Goal: Book appointment/travel/reservation

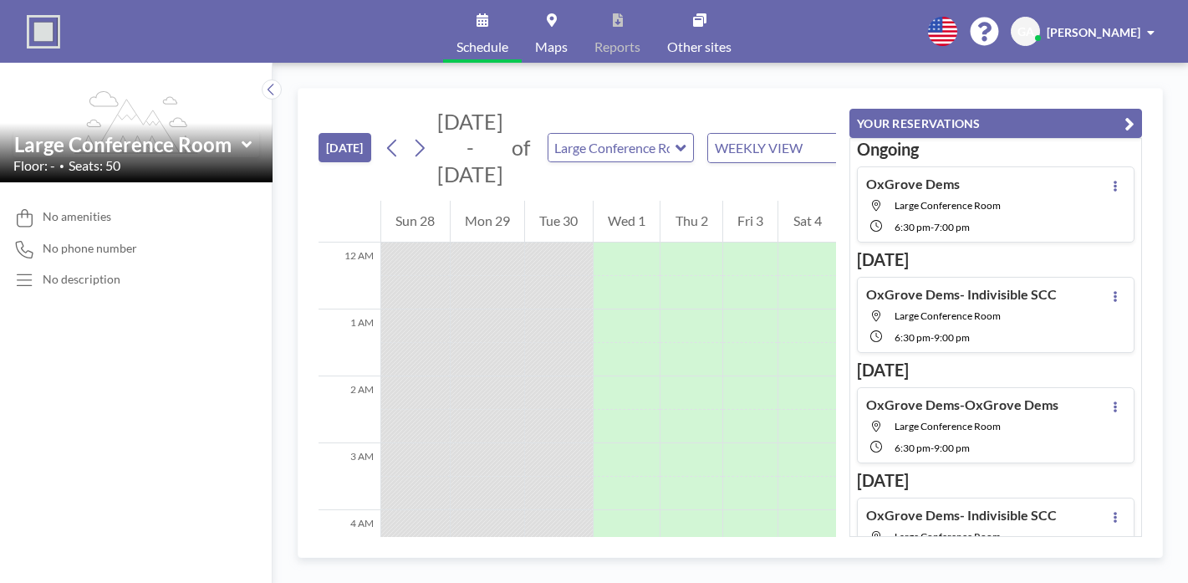
click at [1073, 166] on div "OxGrove Dems Large Conference Room 6:30 PM - 7:00 PM" at bounding box center [996, 204] width 278 height 76
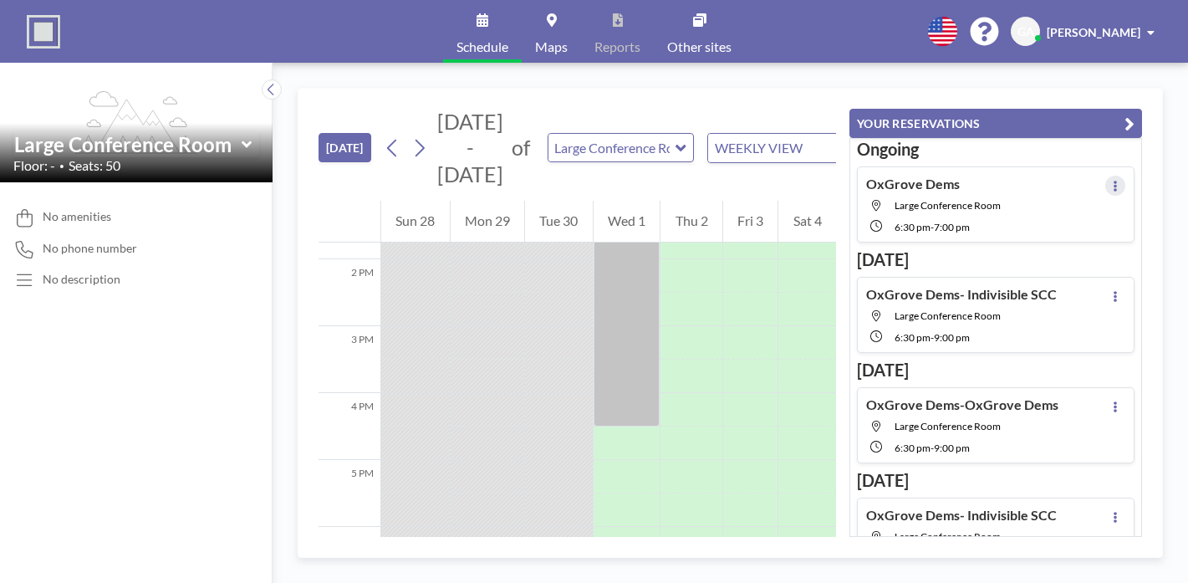
click at [1119, 181] on icon at bounding box center [1115, 186] width 7 height 11
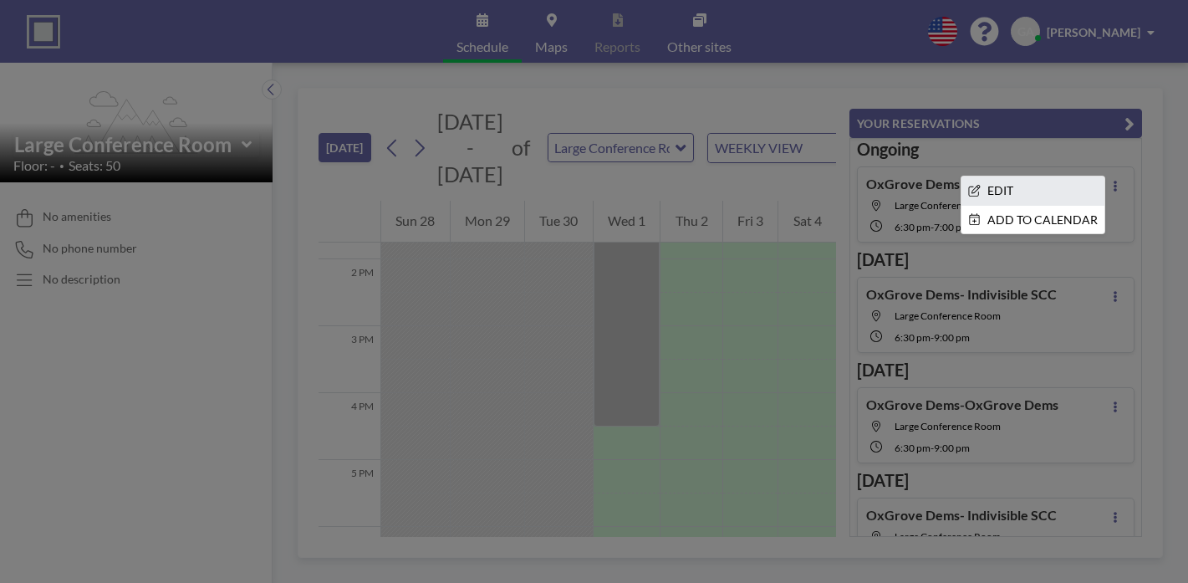
click at [1065, 176] on li "EDIT" at bounding box center [1033, 190] width 143 height 28
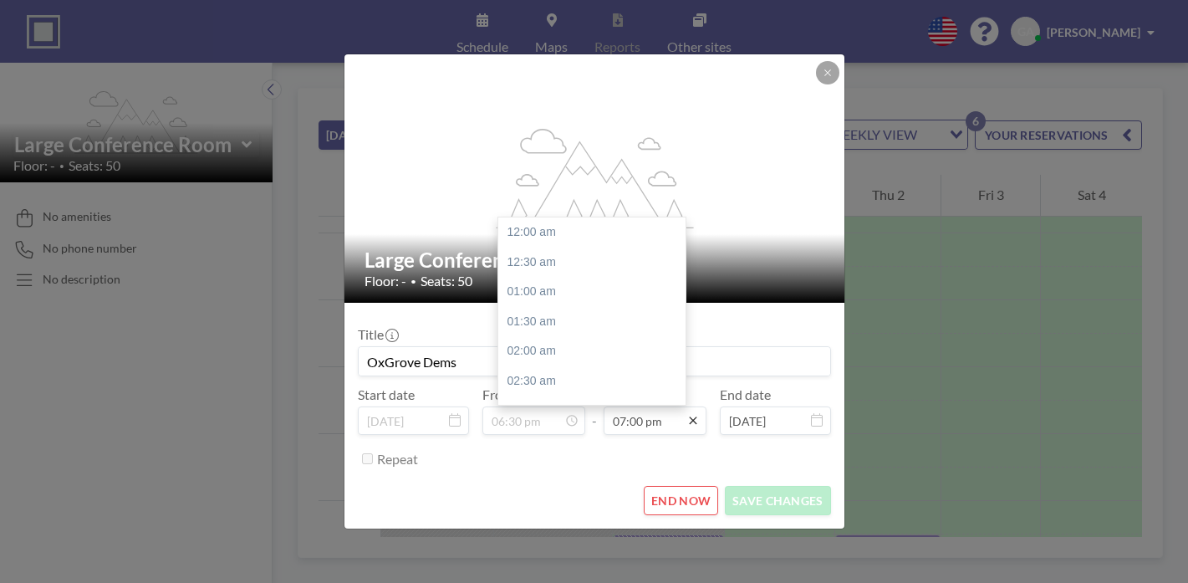
scroll to position [985, 0]
click at [653, 406] on input "07:00 pm" at bounding box center [655, 420] width 103 height 28
click at [560, 483] on div "09:00 pm" at bounding box center [591, 498] width 187 height 30
type input "09:00 pm"
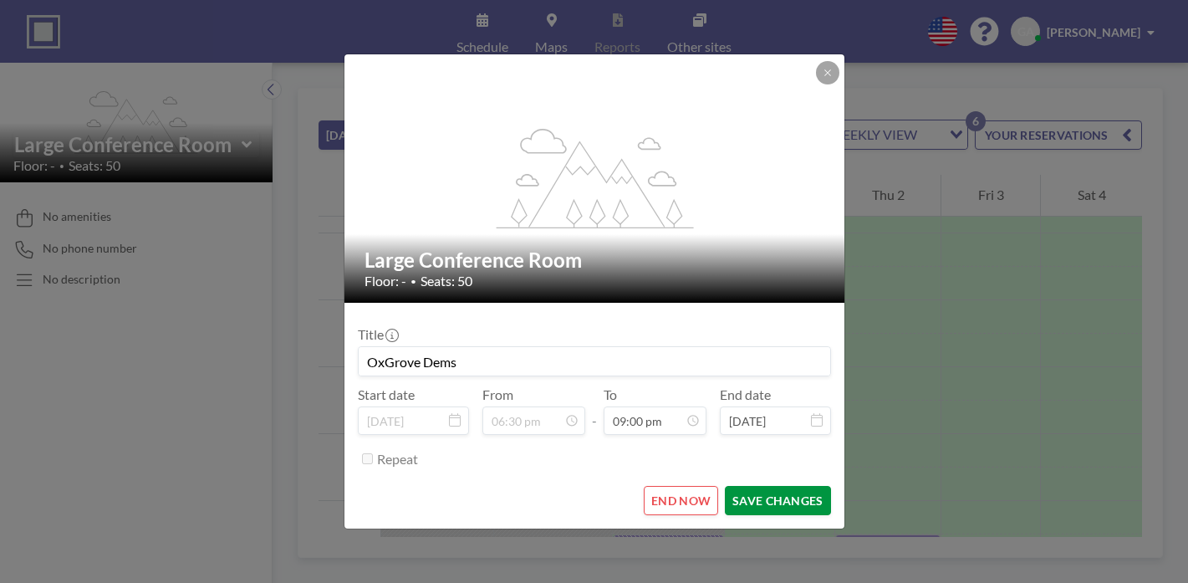
click at [746, 486] on button "SAVE CHANGES" at bounding box center [777, 500] width 105 height 29
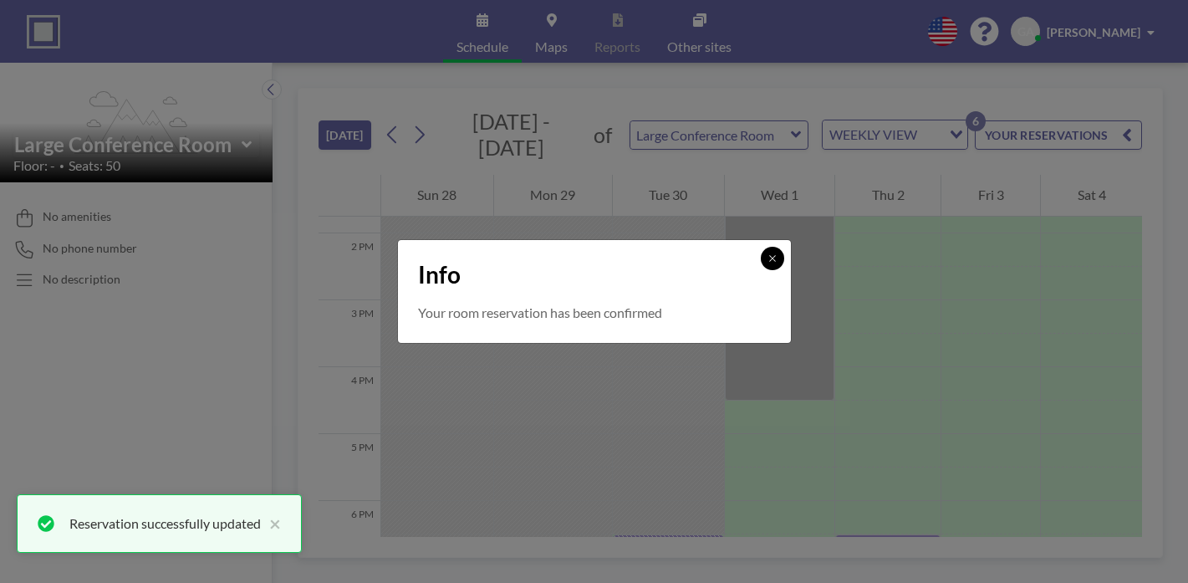
click at [768, 263] on icon at bounding box center [773, 258] width 10 height 10
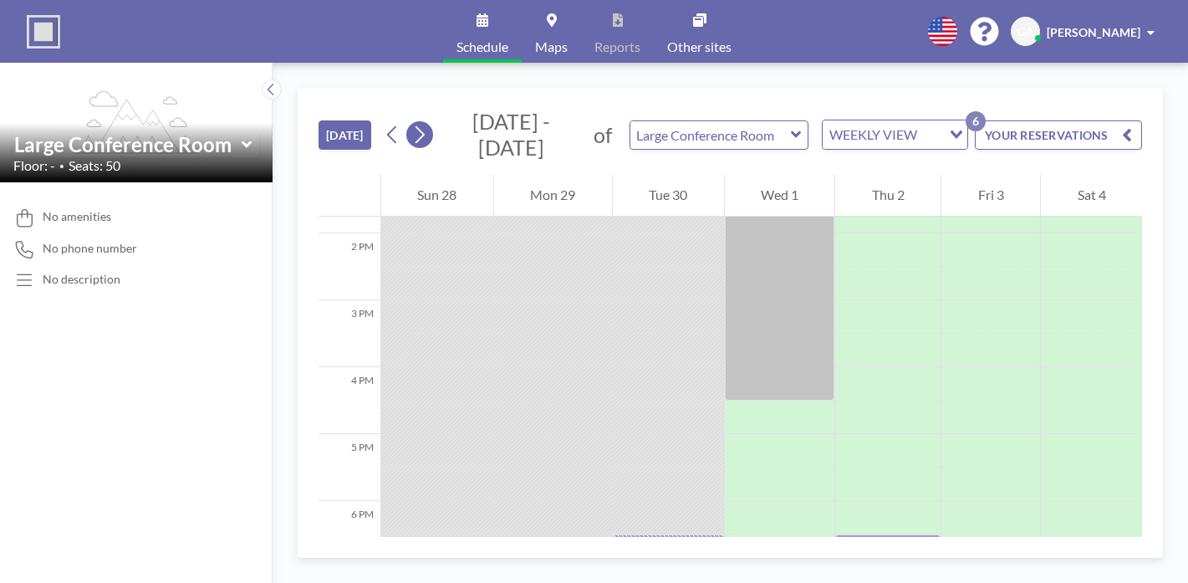
click at [411, 122] on icon at bounding box center [419, 134] width 16 height 25
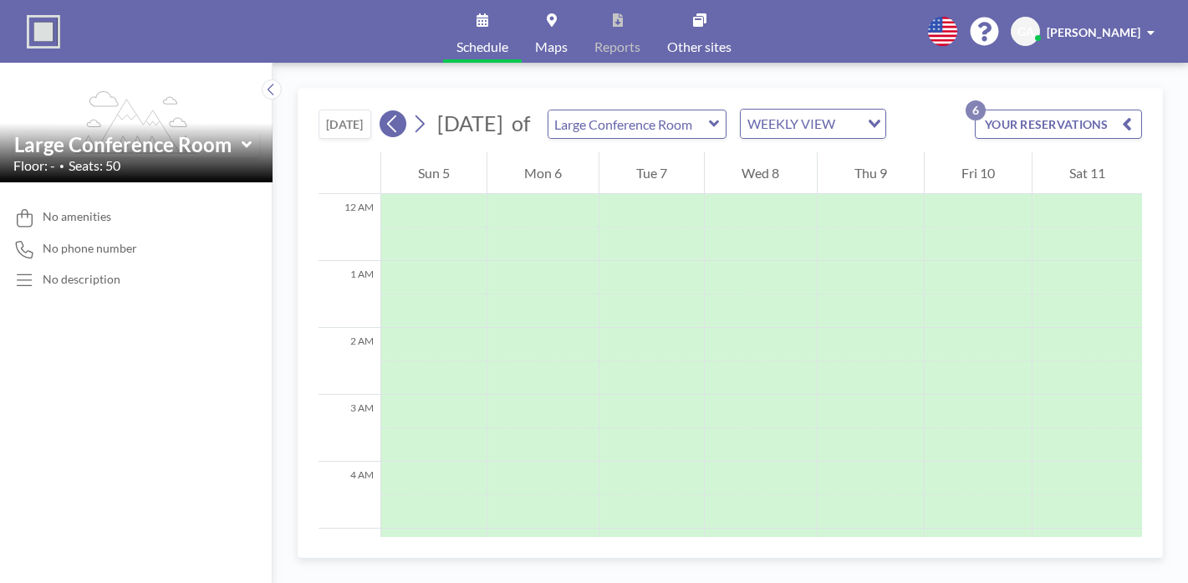
click at [385, 111] on icon at bounding box center [393, 123] width 16 height 25
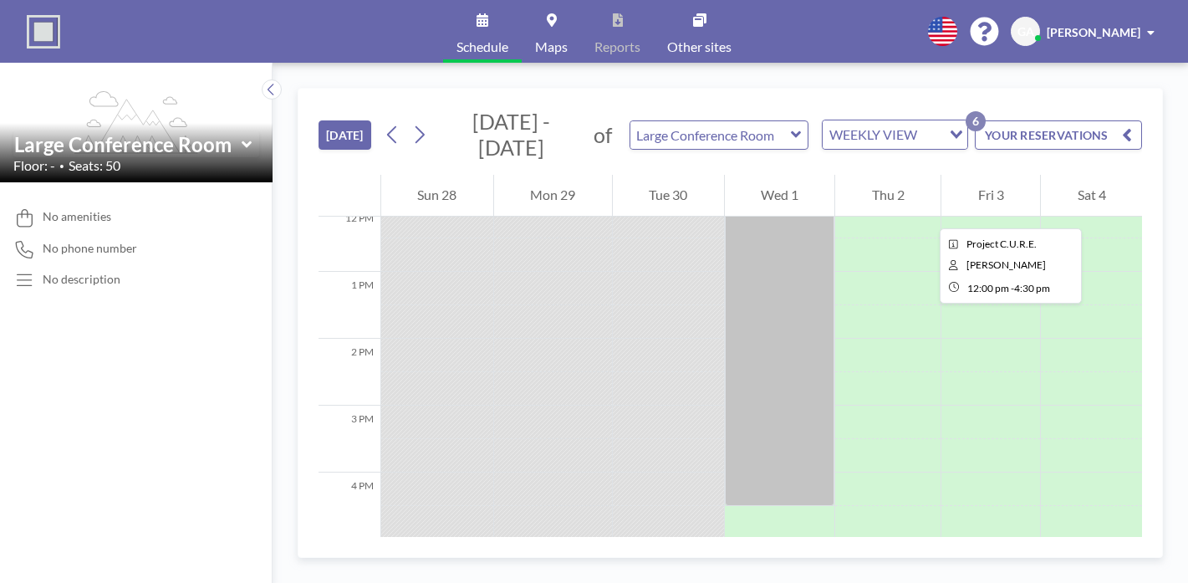
scroll to position [816, 0]
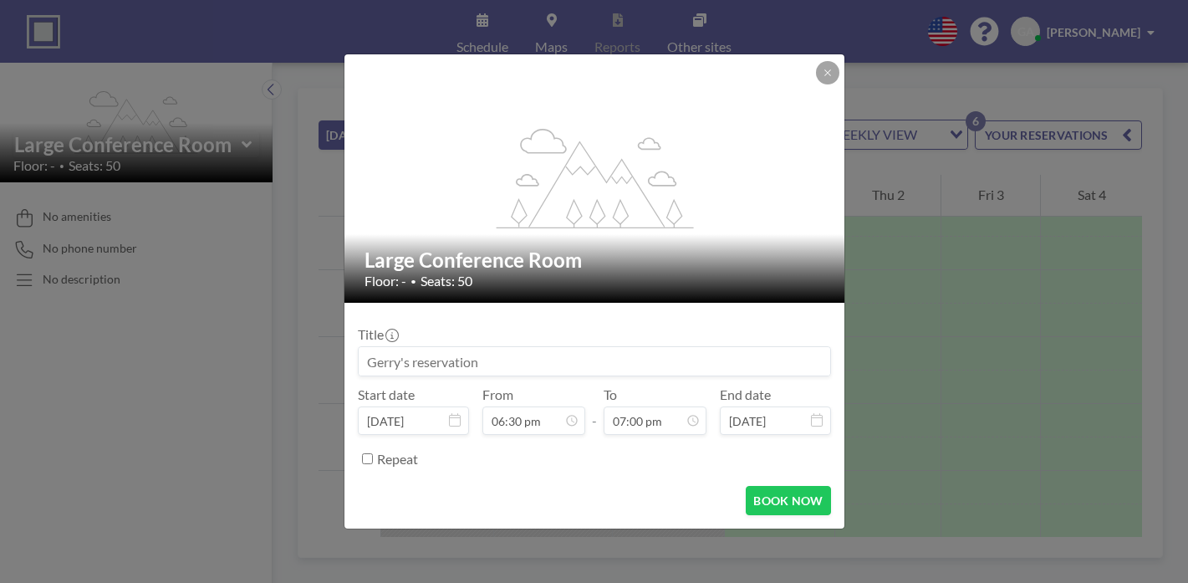
click at [723, 356] on input at bounding box center [595, 361] width 472 height 28
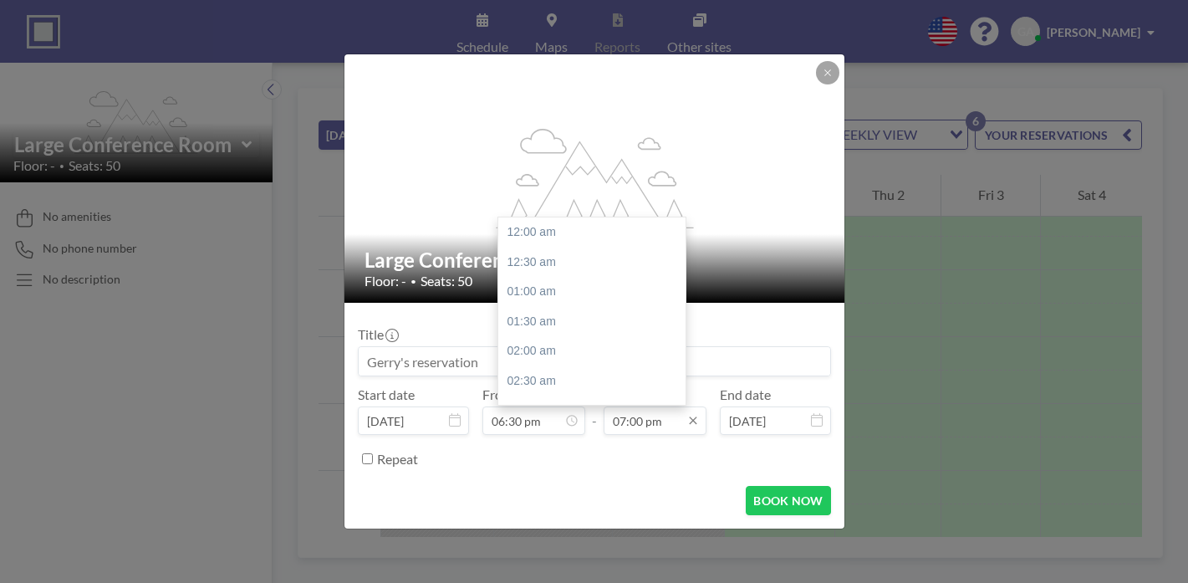
scroll to position [985, 0]
click at [687, 414] on icon at bounding box center [693, 420] width 13 height 13
click at [599, 483] on div "09:00 pm" at bounding box center [591, 498] width 187 height 30
type input "09:00 pm"
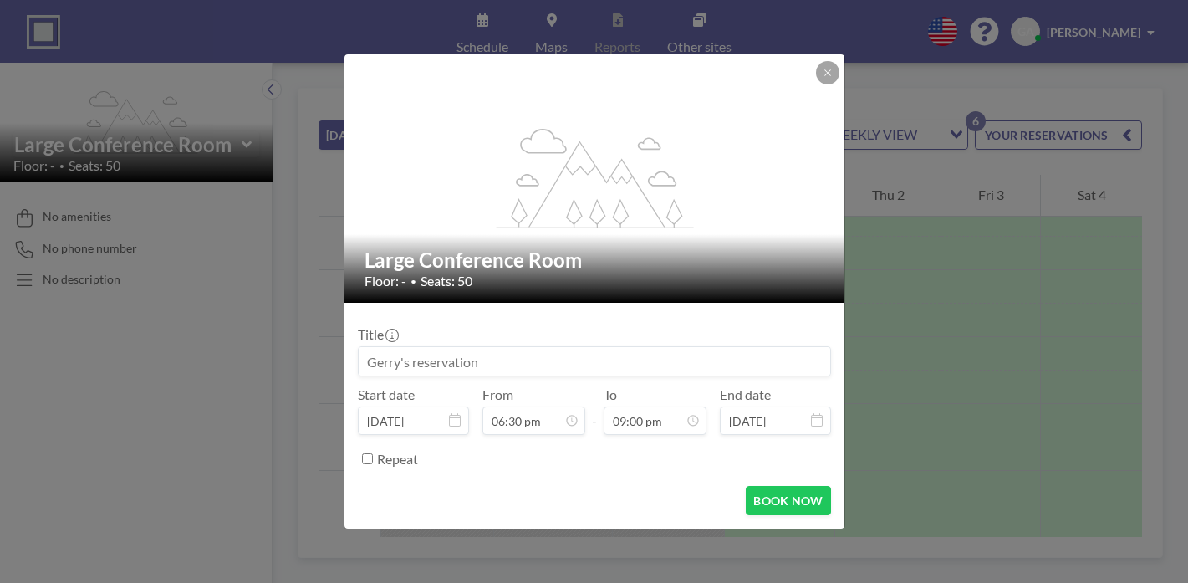
scroll to position [1083, 0]
click at [747, 486] on button "BOOK NOW" at bounding box center [788, 500] width 84 height 29
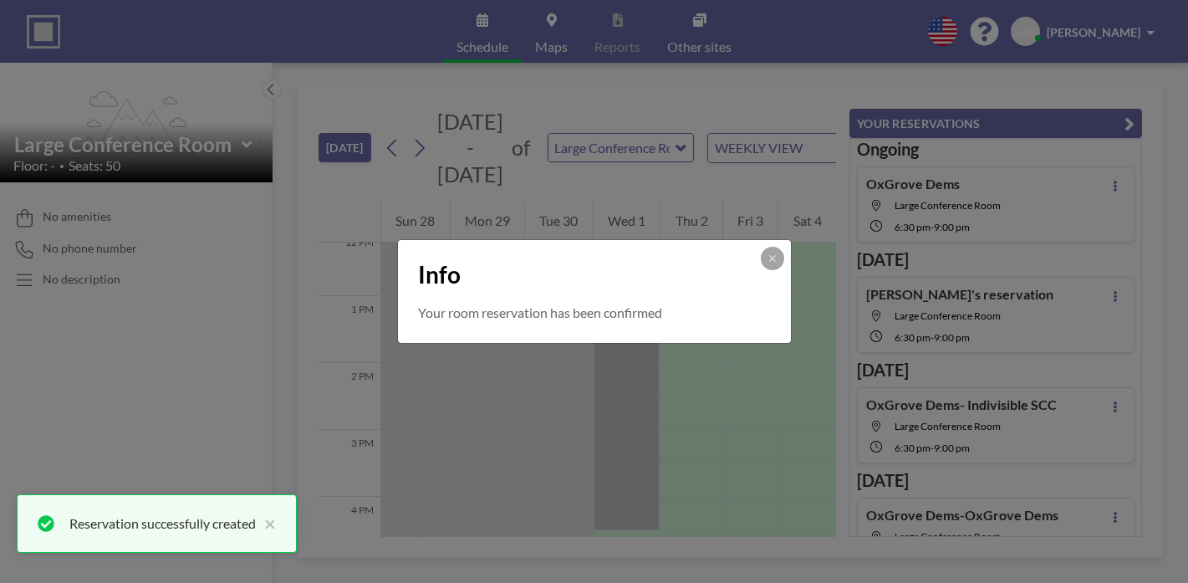
click at [345, 102] on div "Info Your room reservation has been confirmed" at bounding box center [594, 291] width 1188 height 583
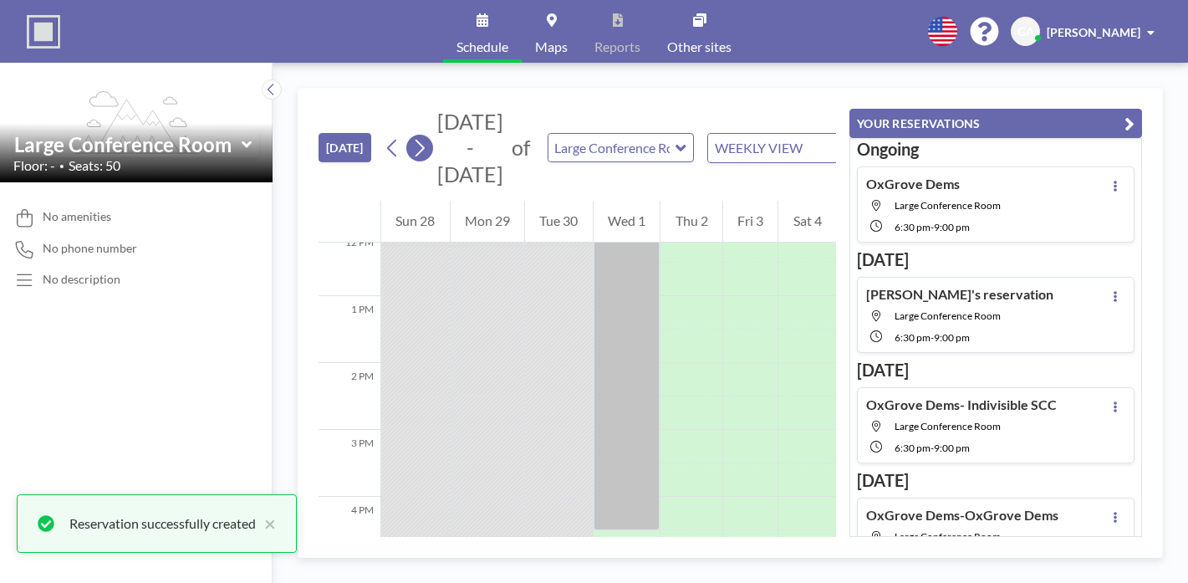
click at [411, 135] on icon at bounding box center [419, 147] width 16 height 25
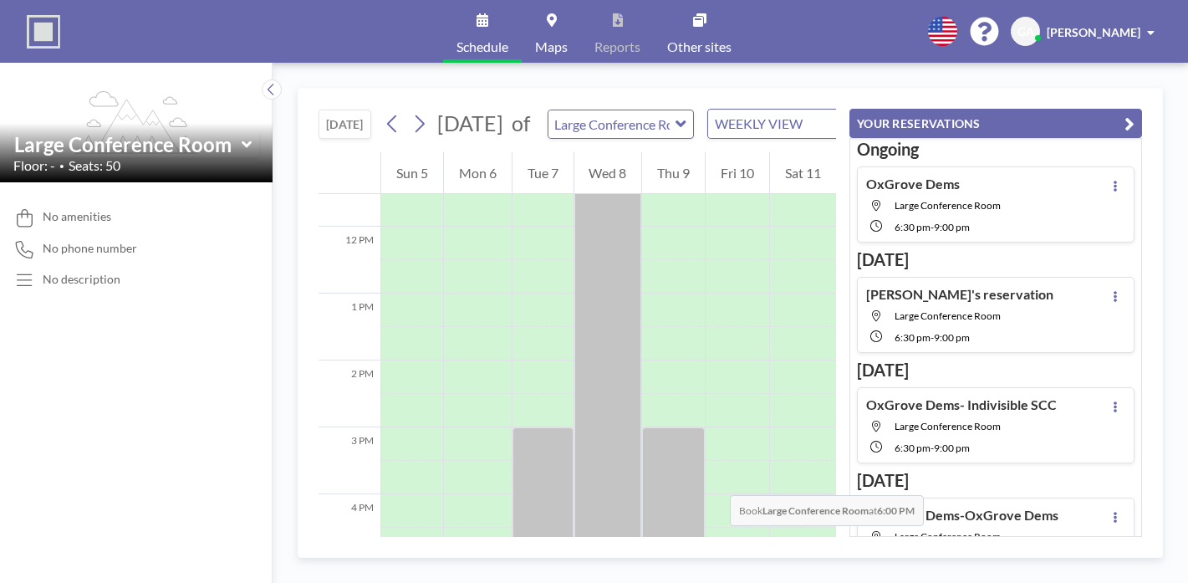
scroll to position [778, 0]
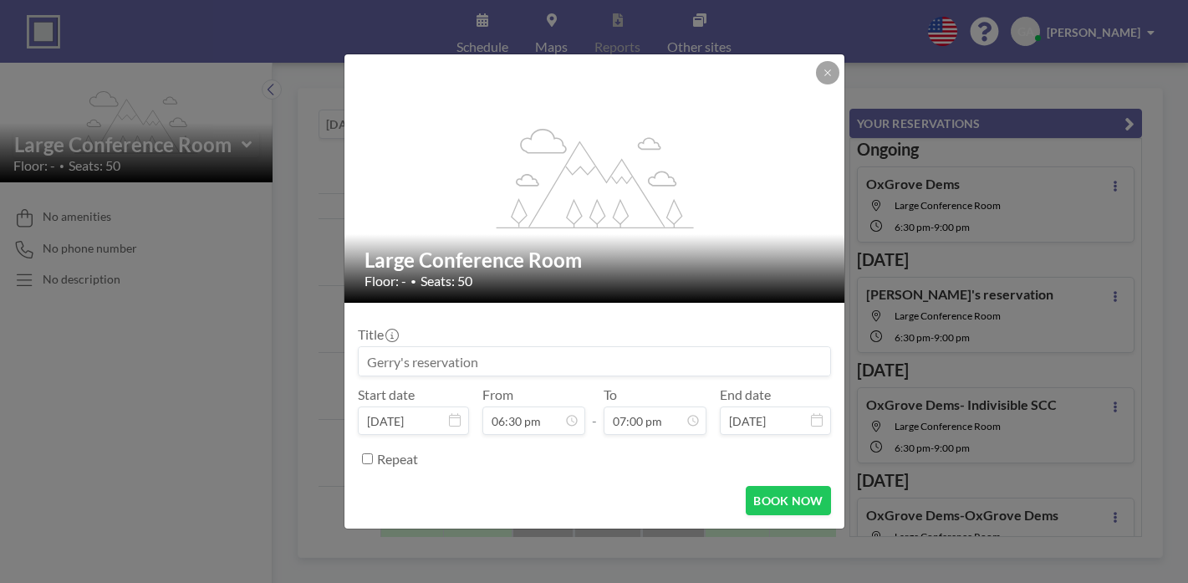
click at [607, 406] on input "07:00 pm" at bounding box center [655, 420] width 103 height 28
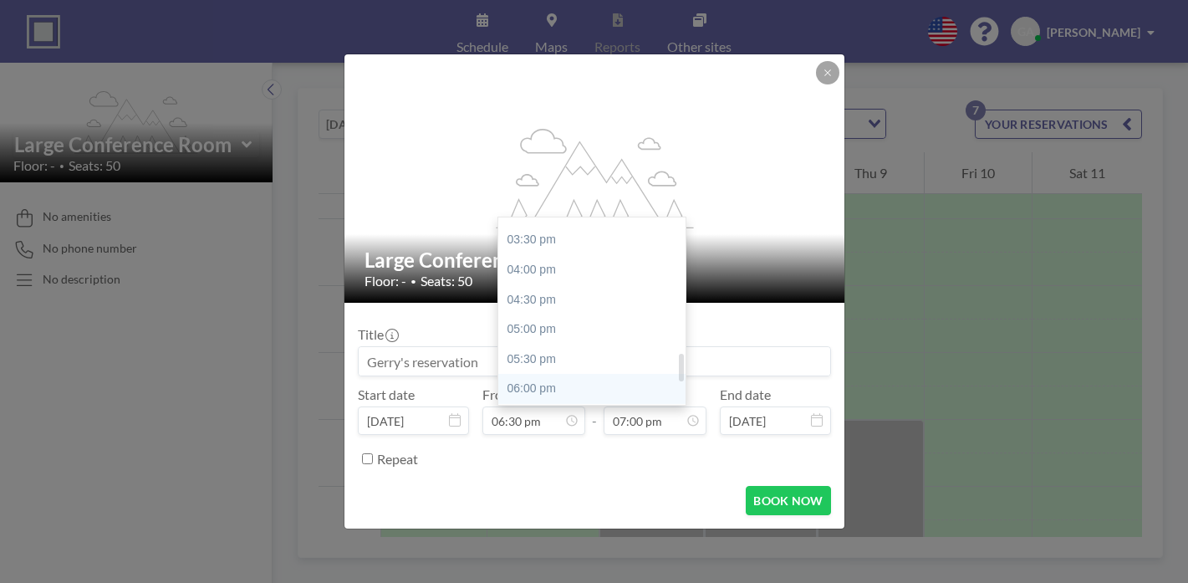
scroll to position [932, 0]
click at [578, 447] on div "07:30 pm" at bounding box center [591, 462] width 187 height 30
type input "07:30 pm"
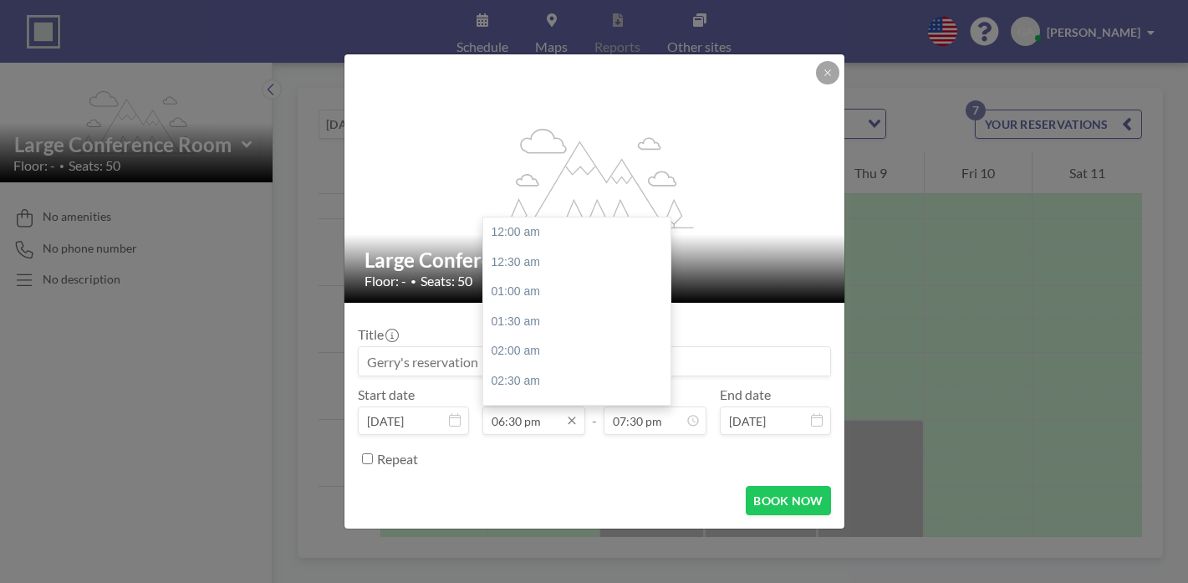
scroll to position [959, 0]
click at [580, 406] on input "06:30 pm" at bounding box center [534, 420] width 103 height 28
click at [562, 508] on div "09:00 pm" at bounding box center [576, 523] width 187 height 30
type input "09:00 pm"
type input "09:30 pm"
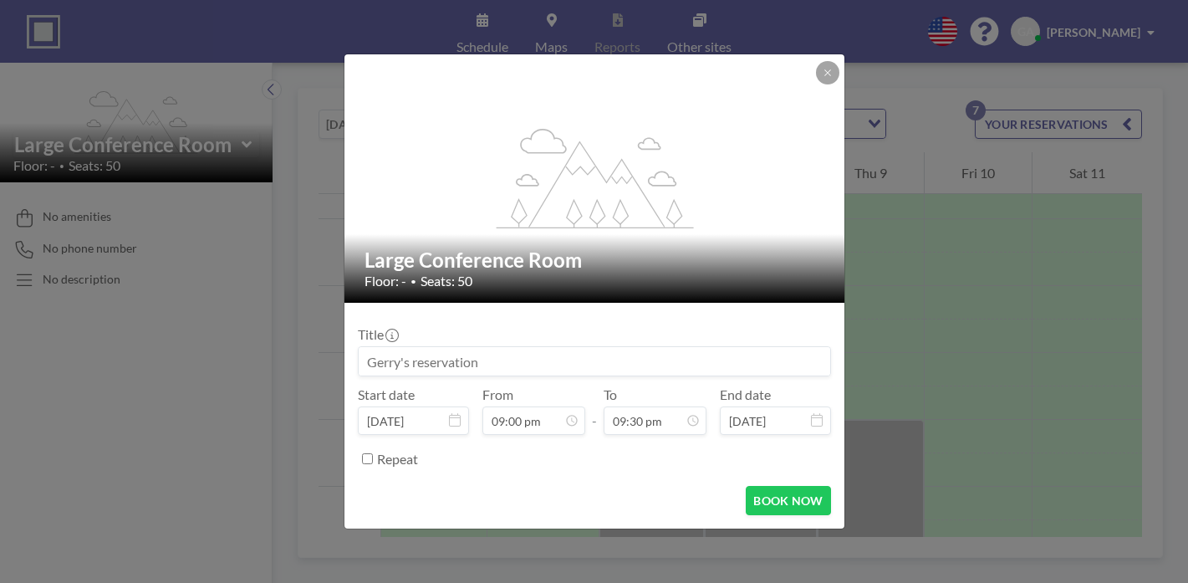
scroll to position [0, 0]
click at [762, 486] on button "BOOK NOW" at bounding box center [788, 500] width 84 height 29
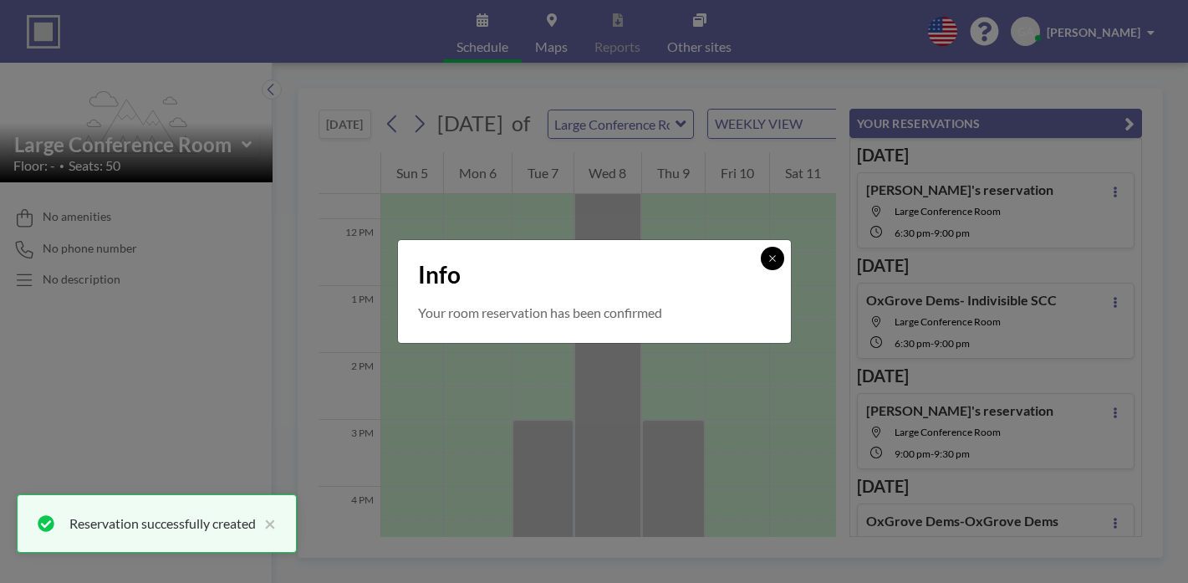
click at [768, 263] on icon at bounding box center [773, 258] width 10 height 10
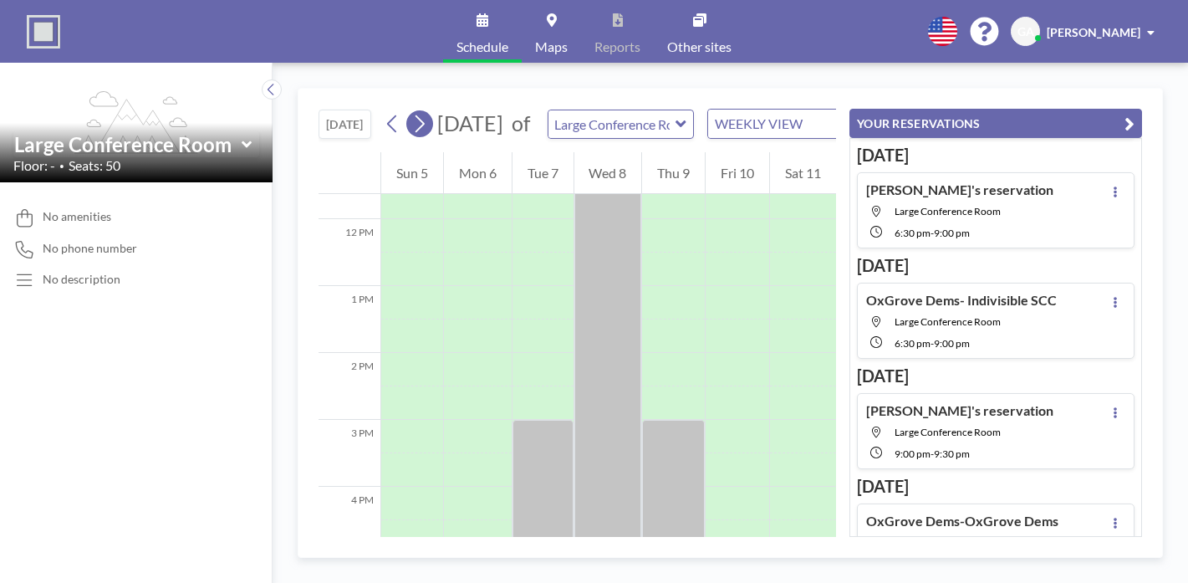
click at [411, 111] on icon at bounding box center [419, 123] width 16 height 25
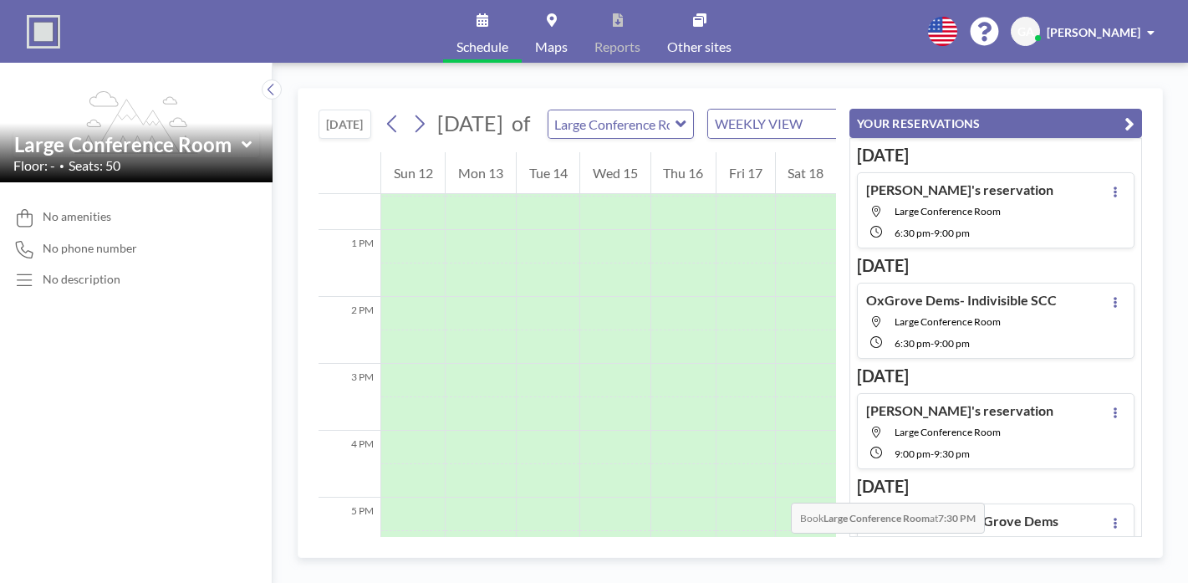
scroll to position [839, 0]
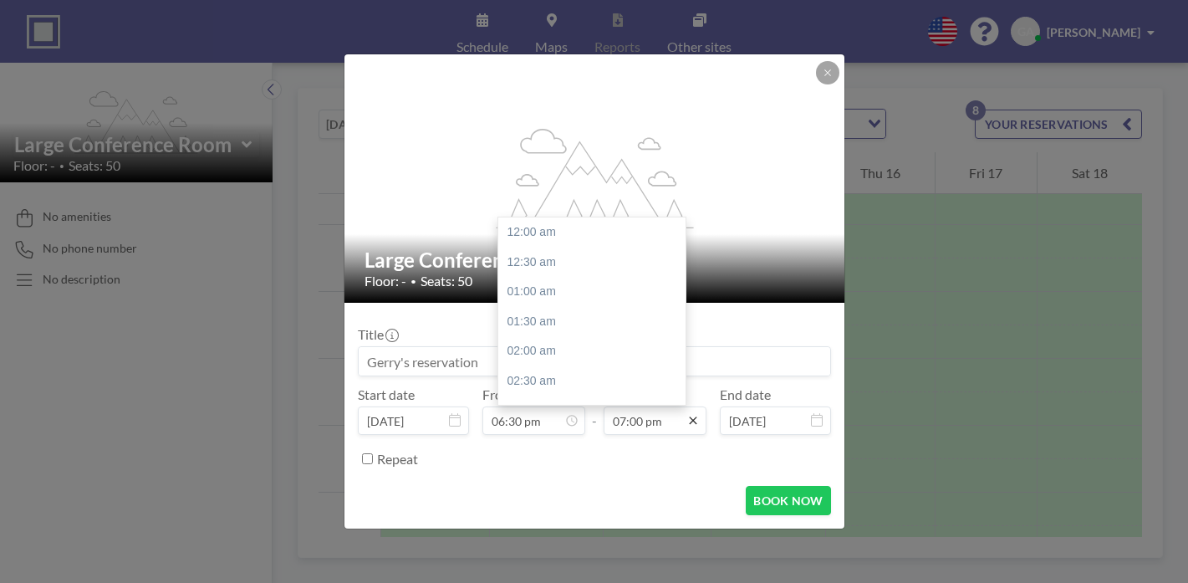
scroll to position [985, 0]
click at [687, 414] on icon at bounding box center [693, 420] width 13 height 13
click at [575, 483] on div "09:00 pm" at bounding box center [591, 498] width 187 height 30
type input "09:00 pm"
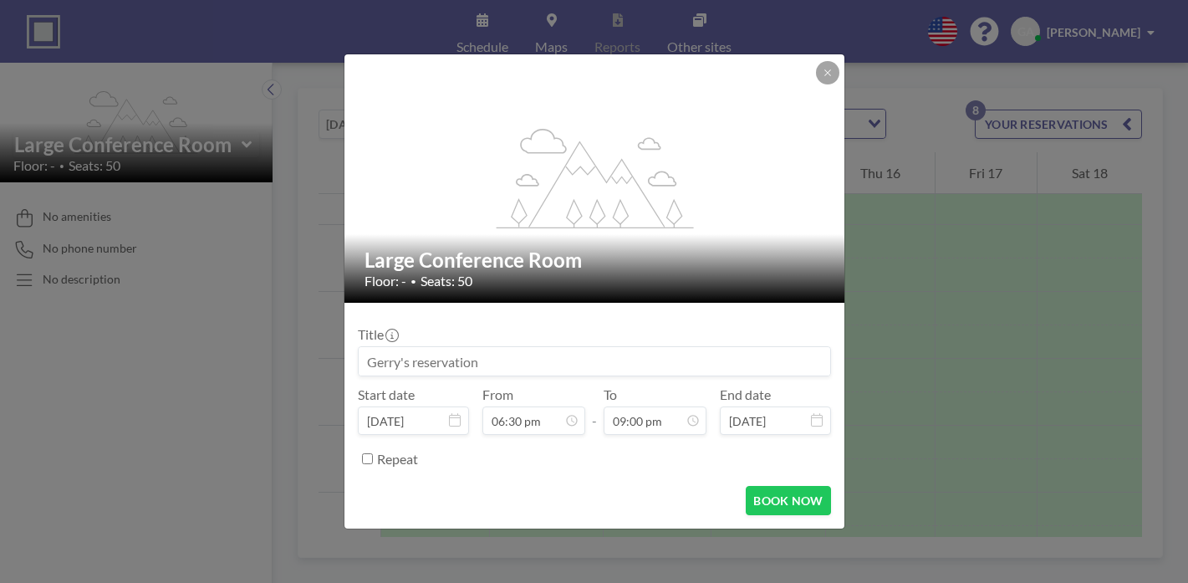
scroll to position [1083, 0]
click at [534, 355] on input at bounding box center [595, 361] width 472 height 28
type input "OxGrove Democrats"
click at [746, 486] on button "BOOK NOW" at bounding box center [788, 500] width 84 height 29
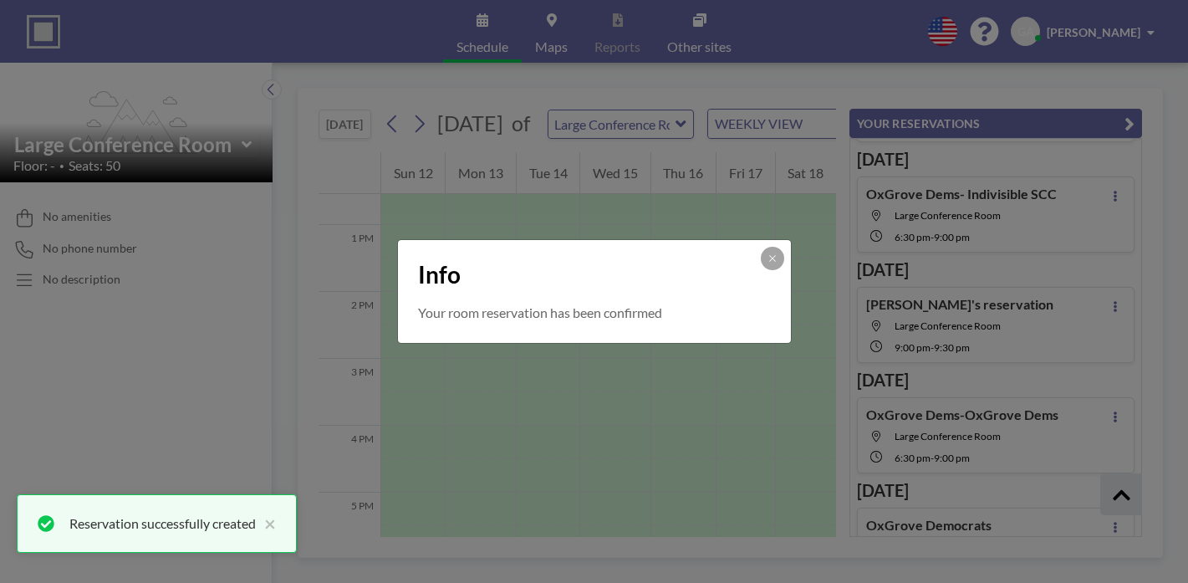
scroll to position [283, 0]
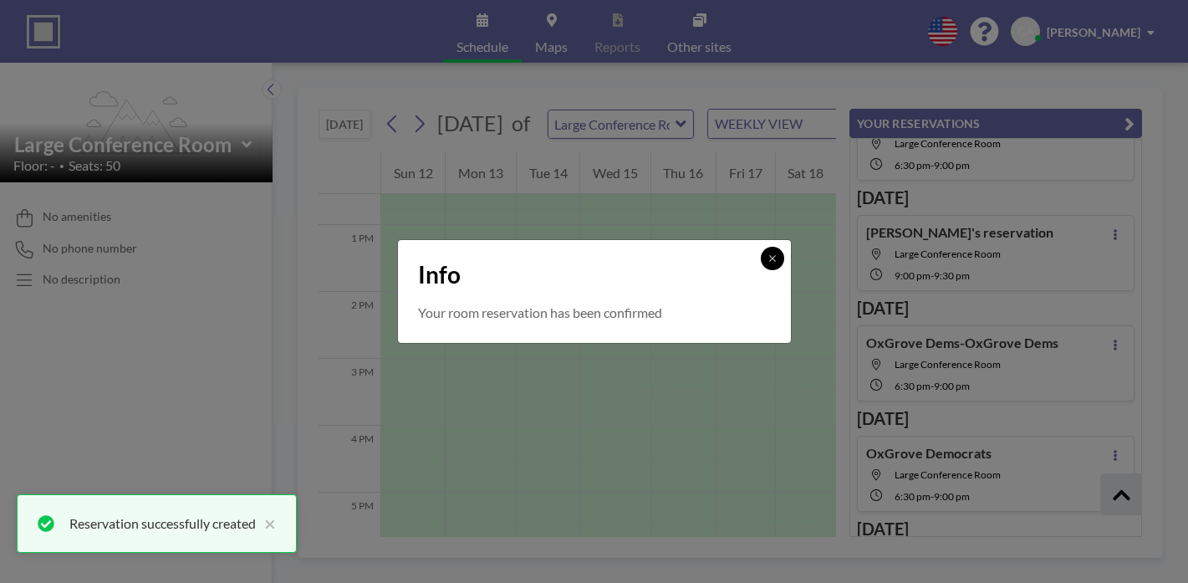
click at [768, 263] on icon at bounding box center [773, 258] width 10 height 10
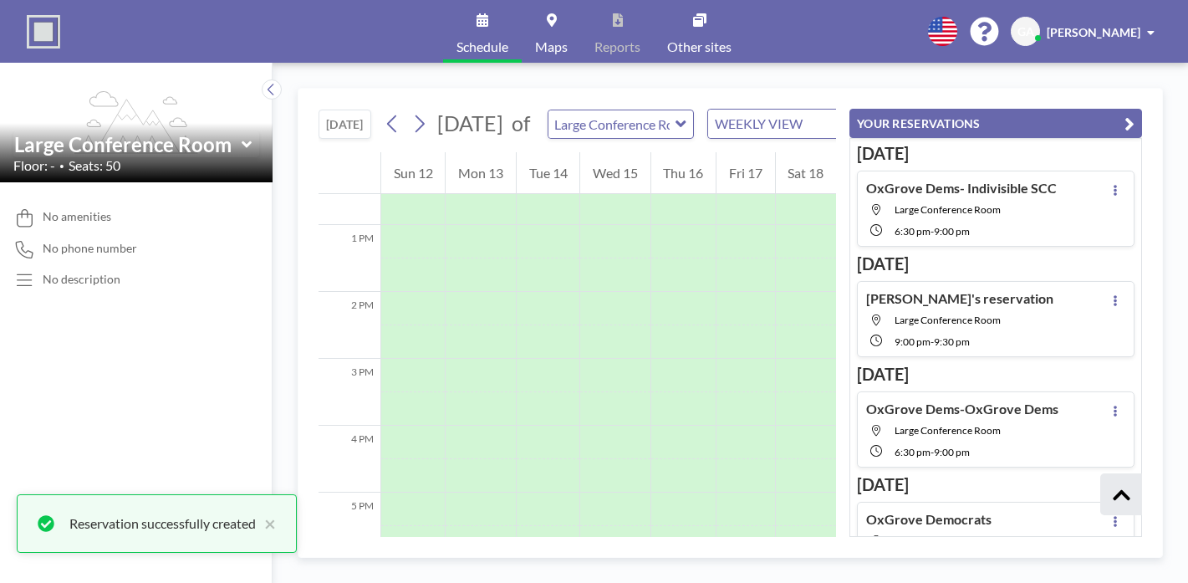
scroll to position [212, 0]
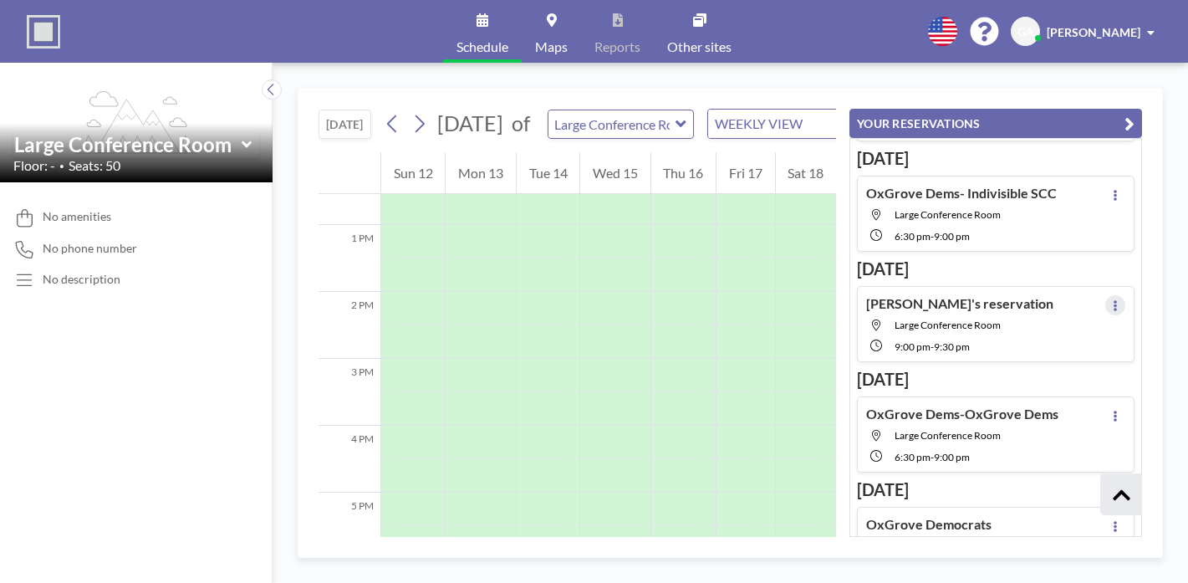
click at [1126, 295] on button at bounding box center [1116, 305] width 20 height 20
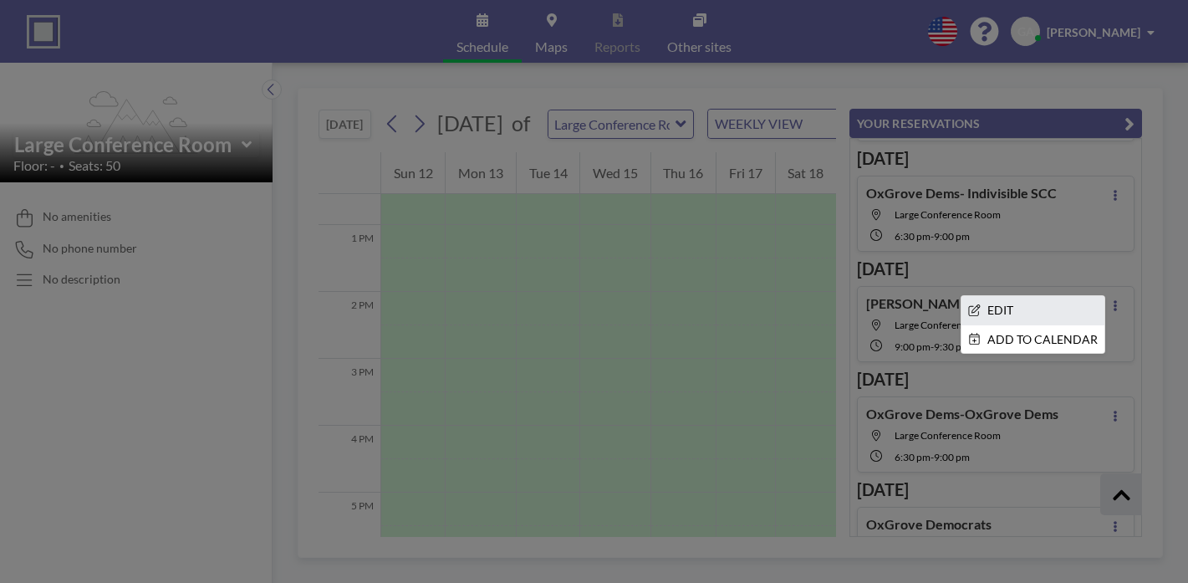
click at [1082, 296] on li "EDIT" at bounding box center [1033, 310] width 143 height 28
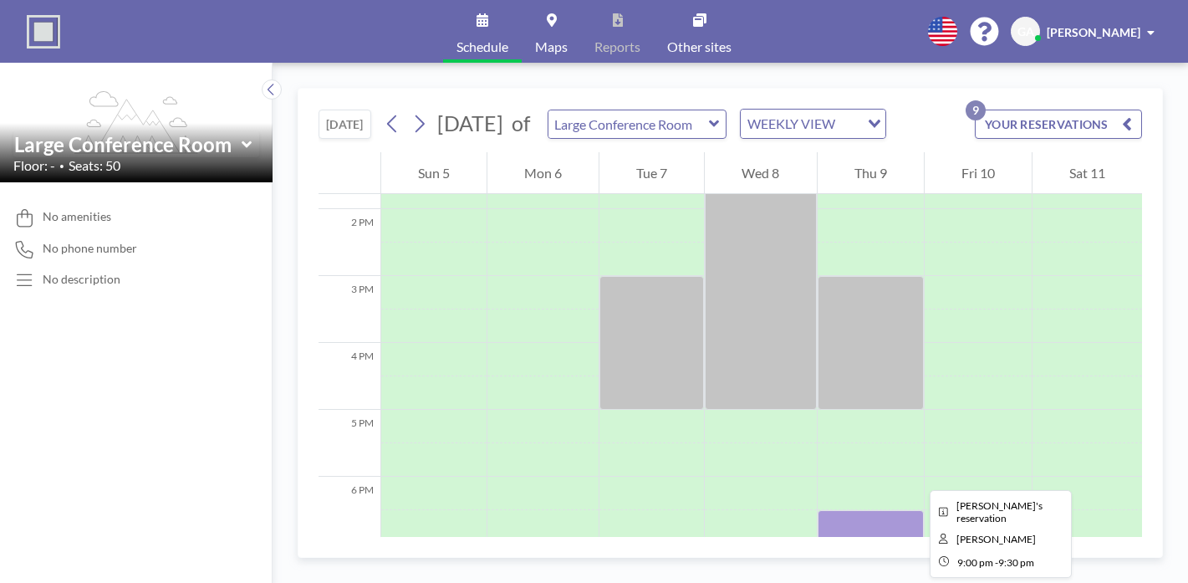
scroll to position [920, 0]
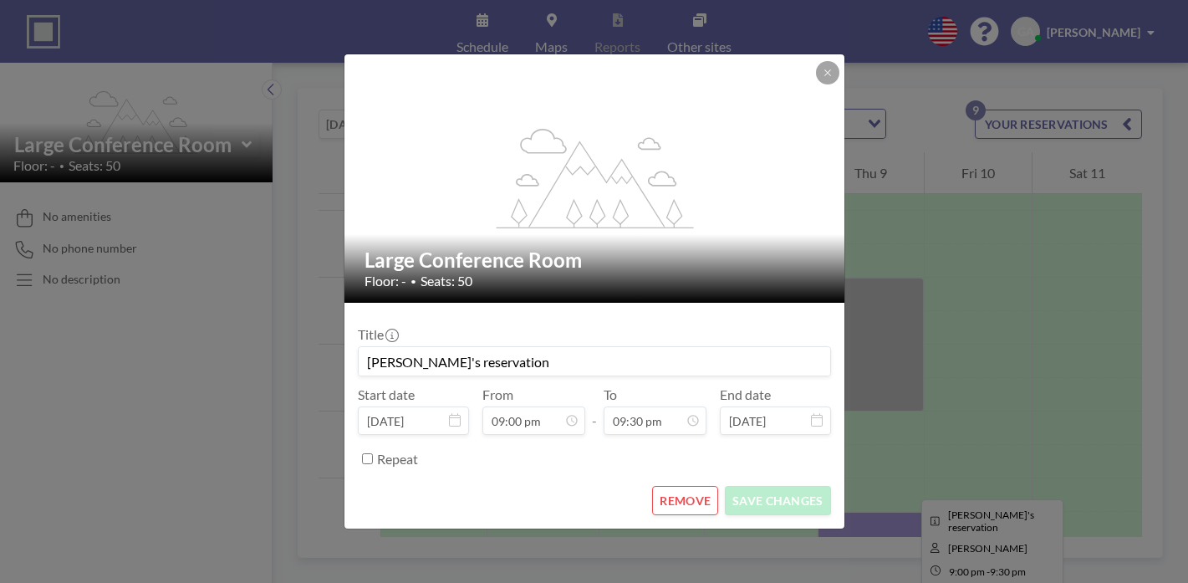
click at [732, 406] on input "[DATE]" at bounding box center [775, 420] width 111 height 28
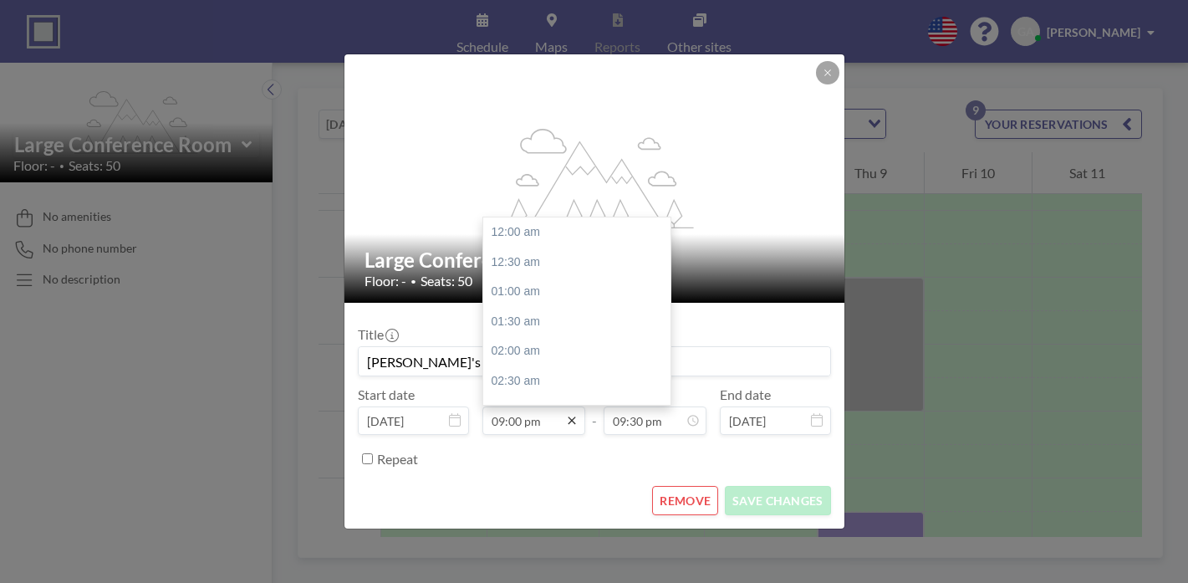
scroll to position [1083, 0]
click at [578, 414] on icon at bounding box center [571, 420] width 13 height 13
click at [566, 374] on div "06:30 pm" at bounding box center [576, 389] width 187 height 30
type input "06:30 pm"
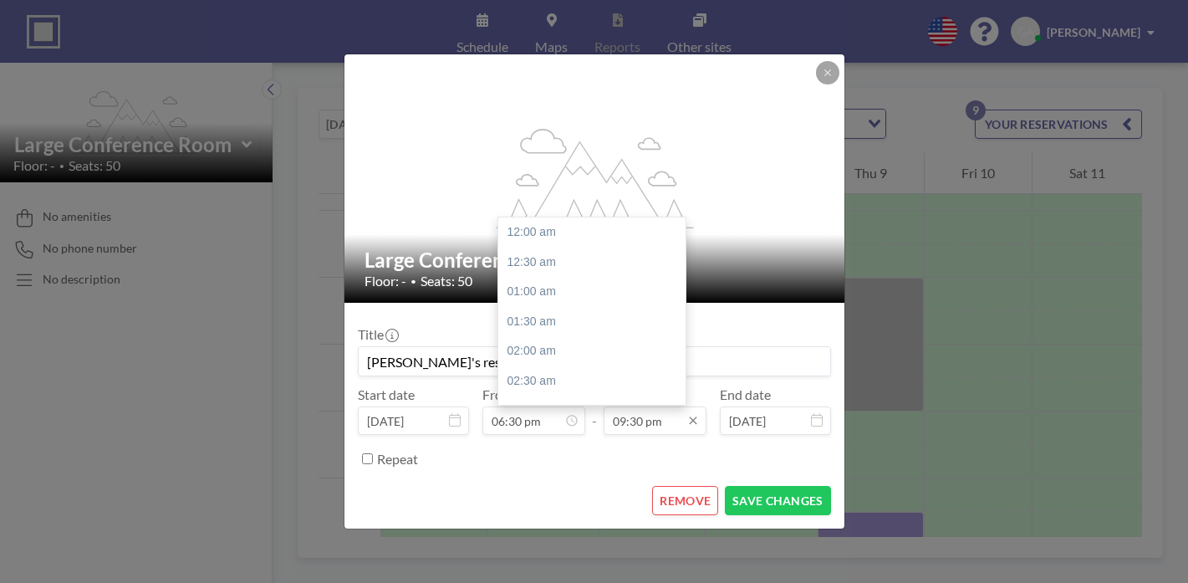
scroll to position [1083, 0]
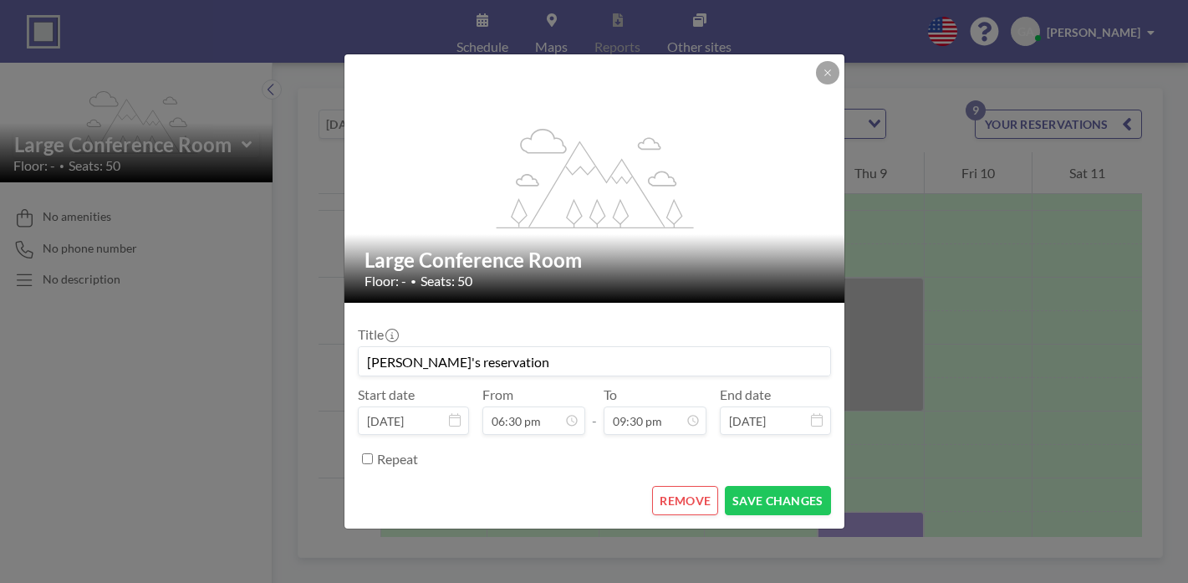
click at [498, 348] on input "[PERSON_NAME]'s reservation" at bounding box center [595, 361] width 472 height 28
drag, startPoint x: 528, startPoint y: 351, endPoint x: 364, endPoint y: 358, distance: 164.1
click at [364, 358] on div "flex-grow: 1.2; Large Conference Room Floor: - • Seats: 50 Title [PERSON_NAME]'…" at bounding box center [594, 291] width 1188 height 583
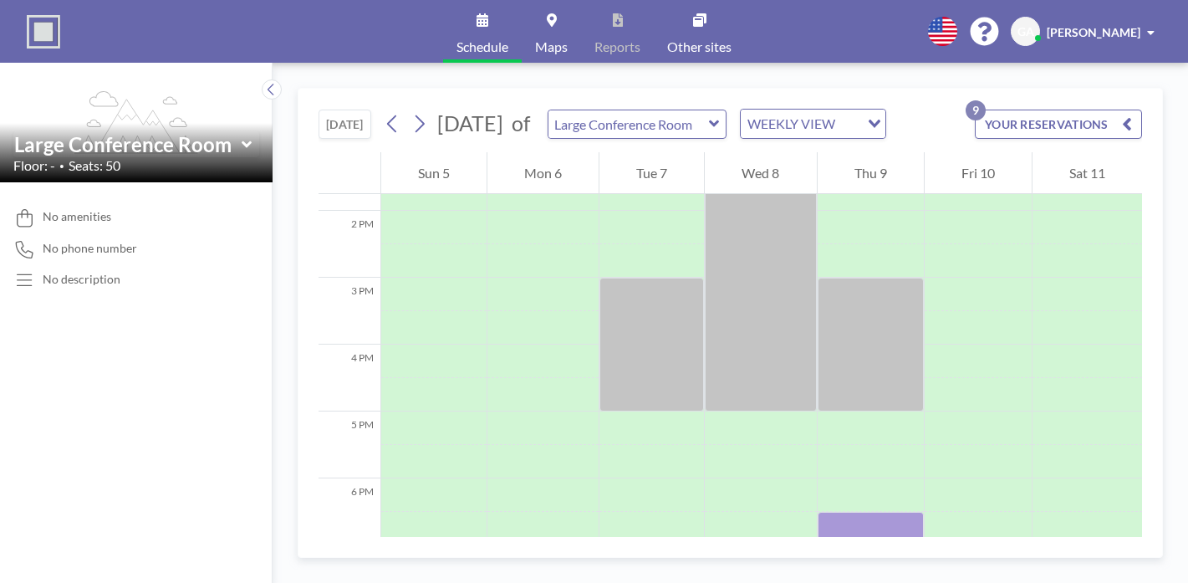
click at [1072, 110] on button "YOUR RESERVATIONS 9" at bounding box center [1058, 124] width 167 height 29
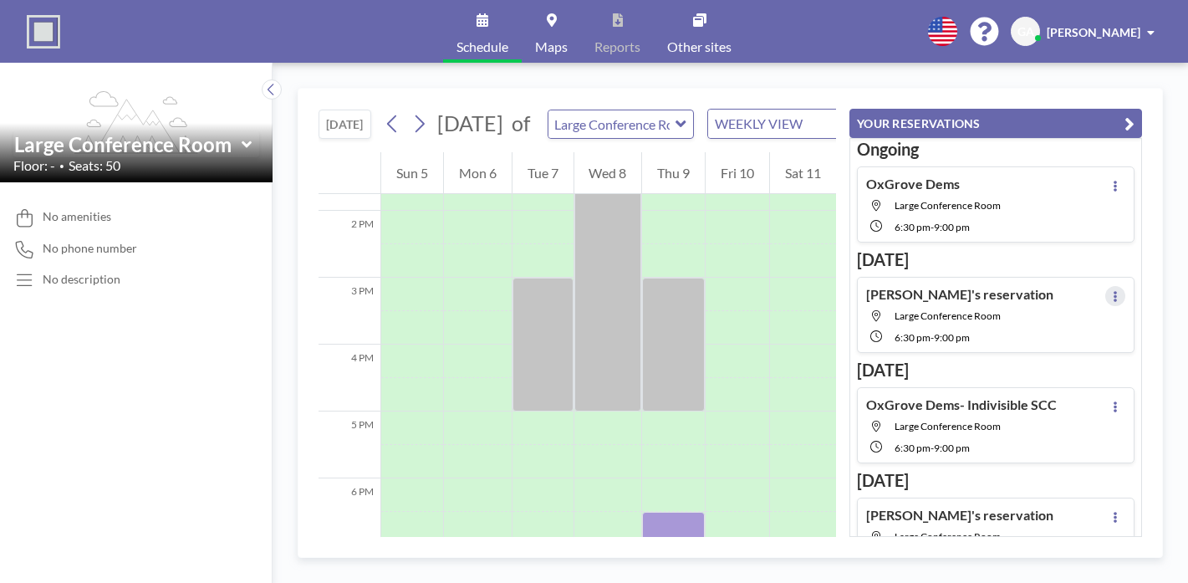
click at [1126, 286] on button at bounding box center [1116, 296] width 20 height 20
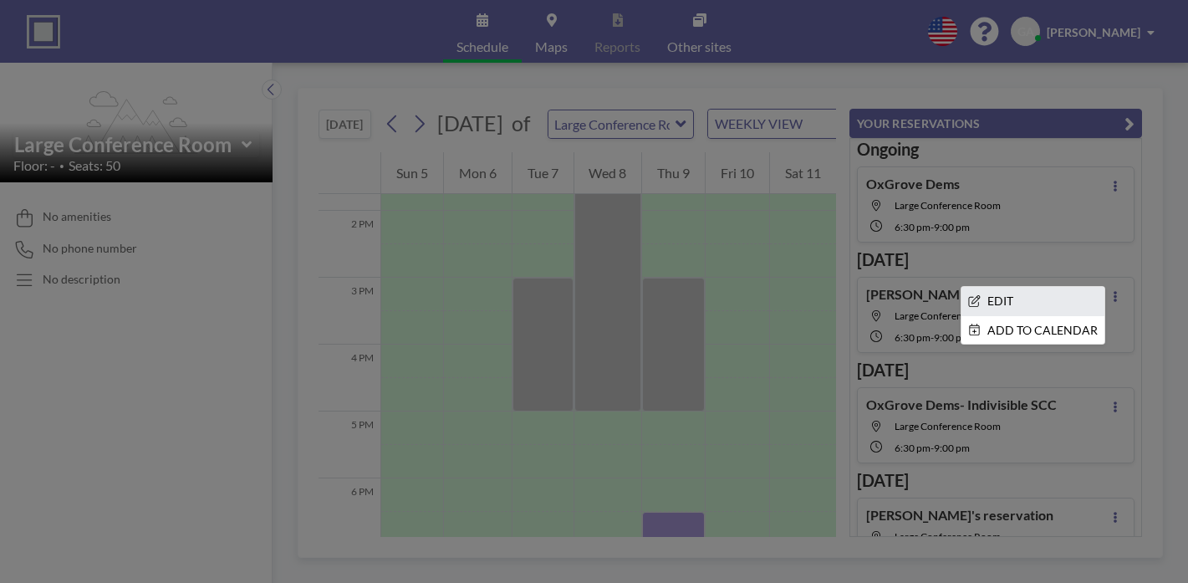
click at [1101, 287] on li "EDIT" at bounding box center [1033, 301] width 143 height 28
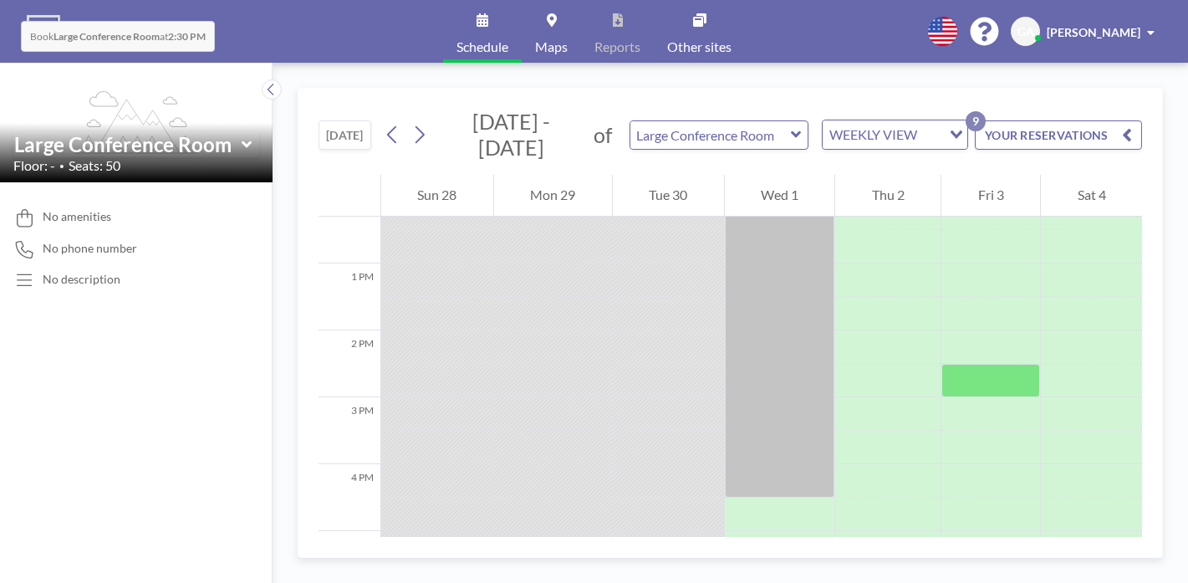
scroll to position [846, 0]
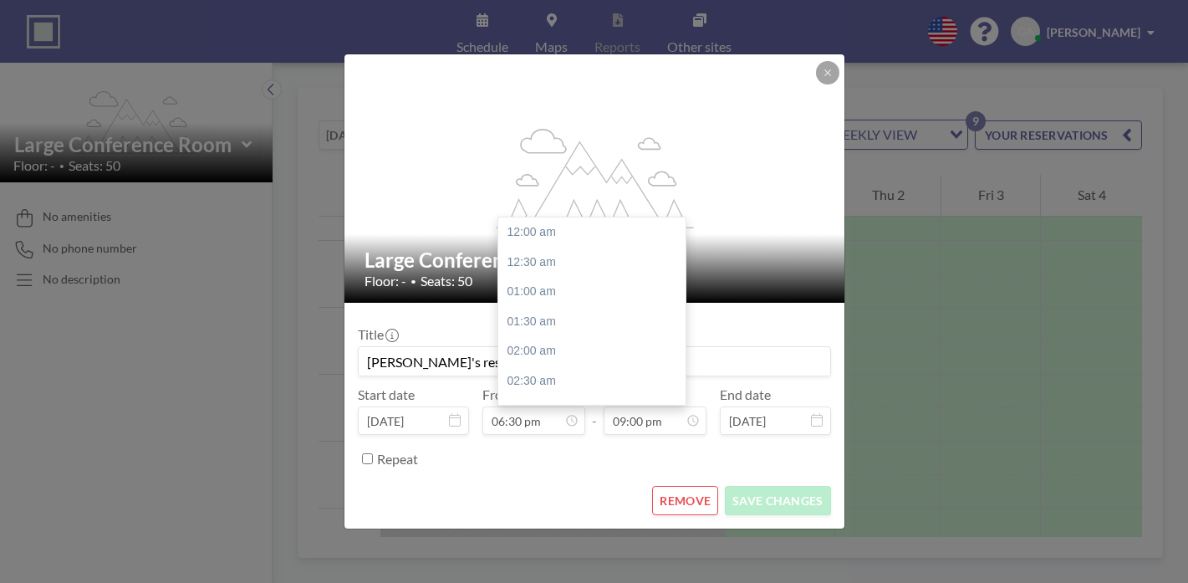
scroll to position [1083, 0]
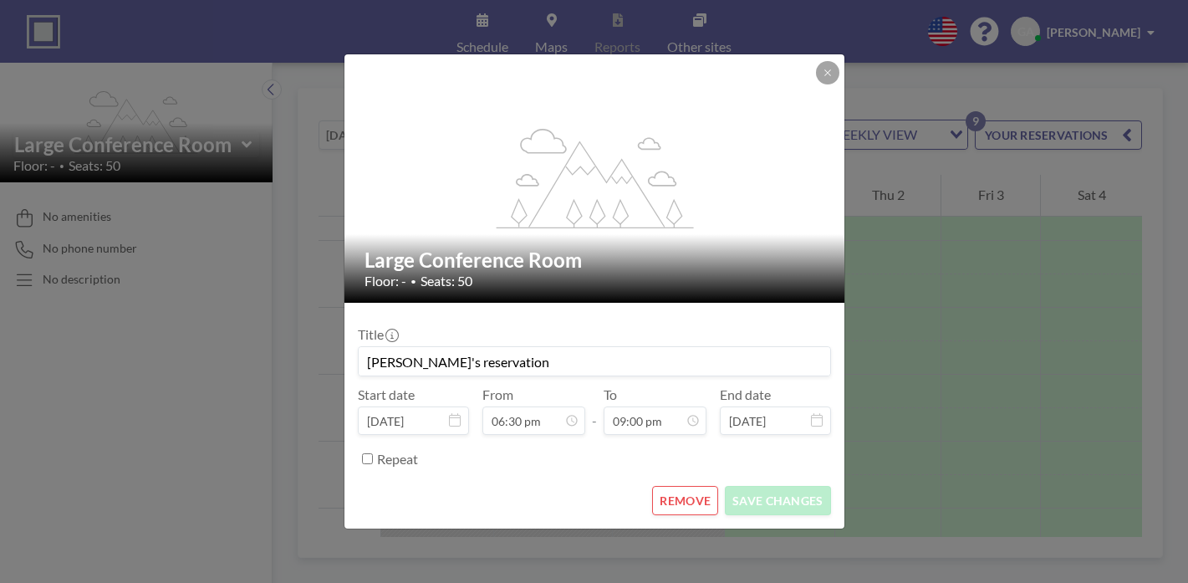
click at [561, 351] on input "[PERSON_NAME]'s reservation" at bounding box center [595, 361] width 472 height 28
type input "G"
type input "OxGrove Democrats"
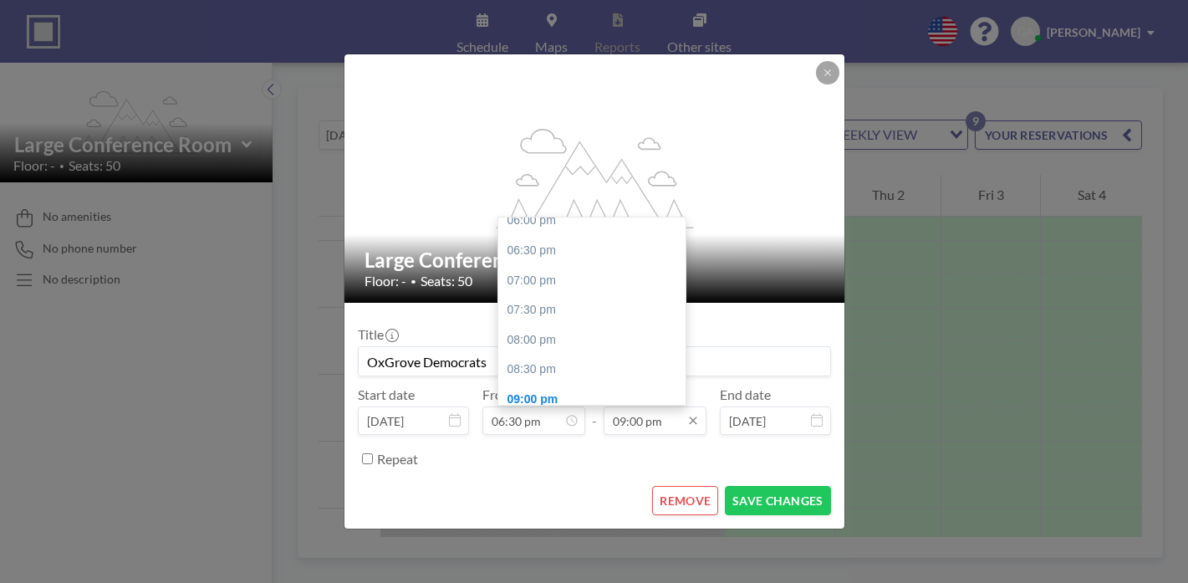
click at [670, 406] on input "09:00 pm" at bounding box center [655, 420] width 103 height 28
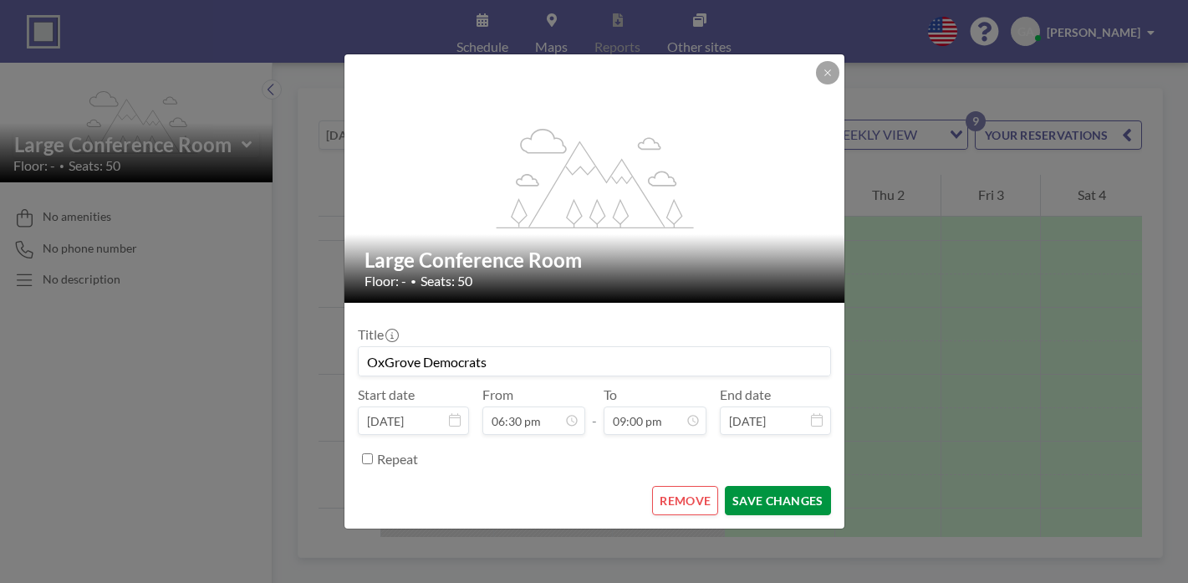
click at [736, 486] on button "SAVE CHANGES" at bounding box center [777, 500] width 105 height 29
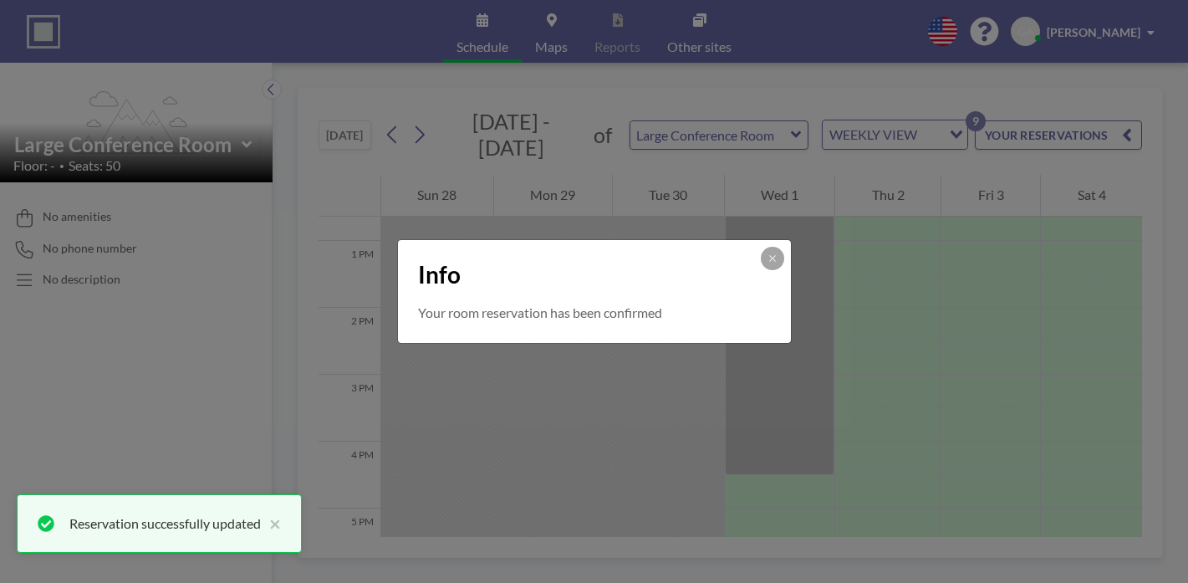
click at [1091, 99] on div "Info Your room reservation has been confirmed" at bounding box center [594, 291] width 1188 height 583
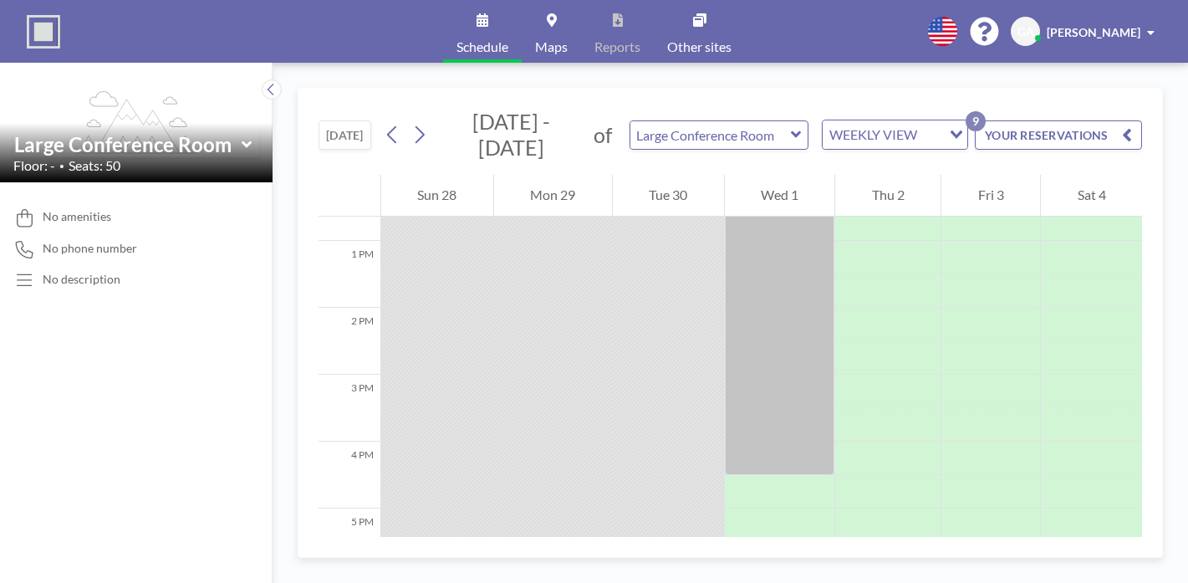
click at [1094, 120] on button "YOUR RESERVATIONS 9" at bounding box center [1058, 134] width 167 height 29
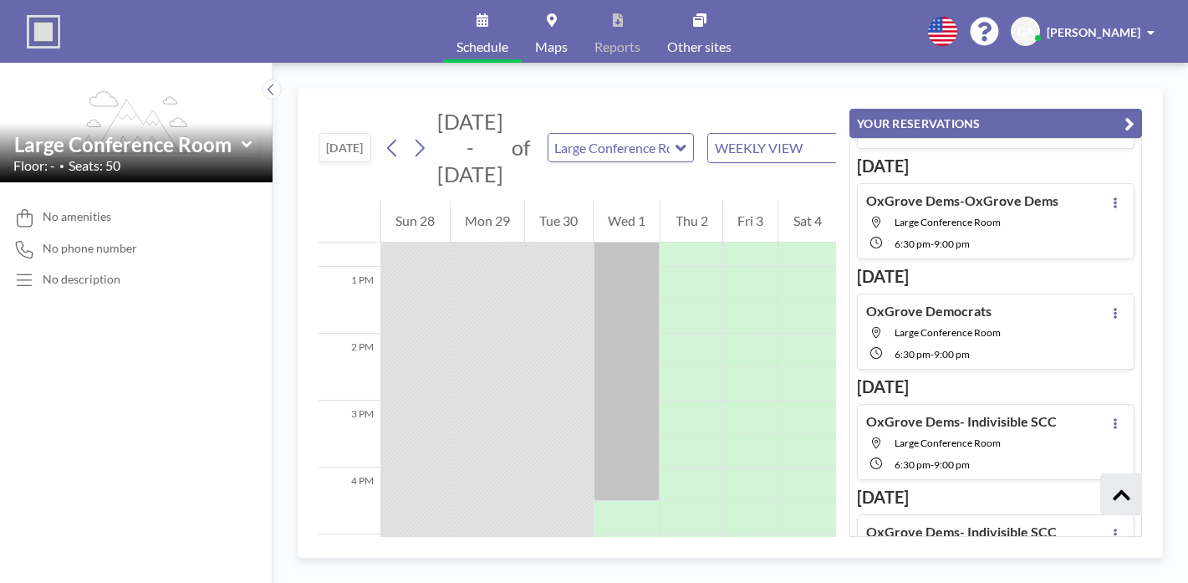
scroll to position [370, 0]
